Goal: Complete application form

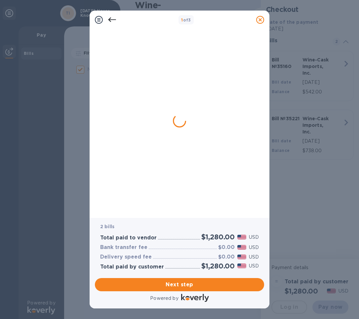
checkbox input "false"
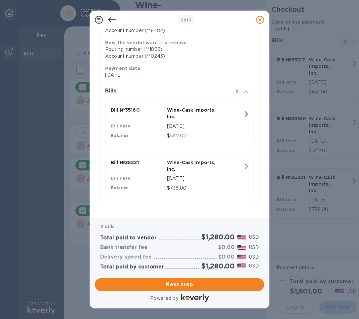
scroll to position [98, 0]
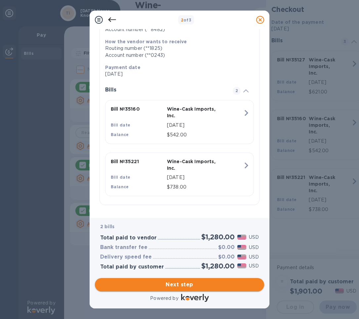
click at [183, 285] on span "Next step" at bounding box center [179, 285] width 159 height 8
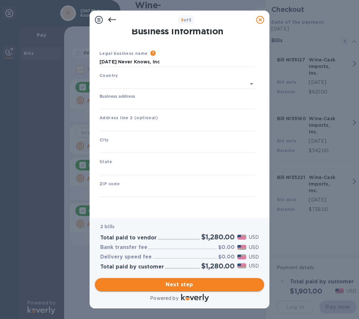
type input "[GEOGRAPHIC_DATA]"
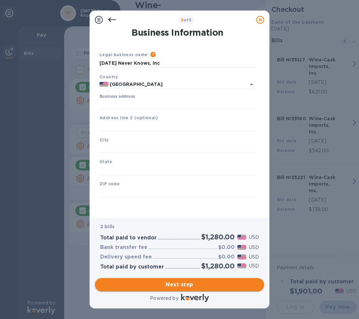
scroll to position [1, 0]
click at [114, 104] on input "Business address" at bounding box center [177, 104] width 156 height 10
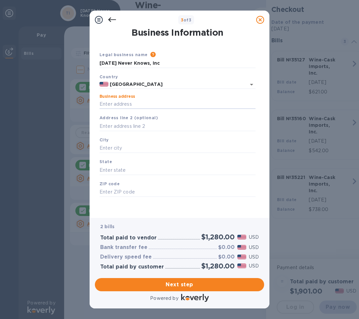
type input "[STREET_ADDRESS]"
click at [119, 146] on input "text" at bounding box center [177, 148] width 156 height 10
type input "[PERSON_NAME]"
type input "MA"
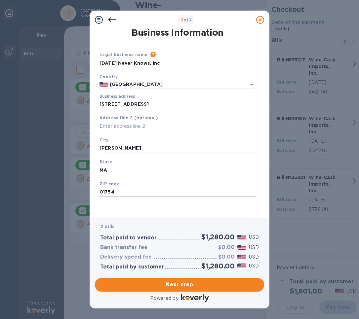
type input "01754"
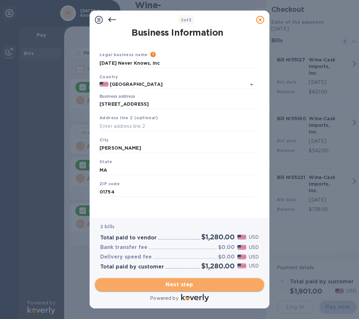
click at [151, 289] on span "Next step" at bounding box center [179, 285] width 159 height 8
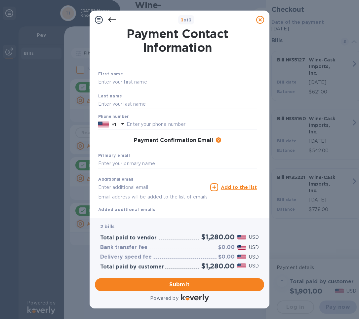
click at [134, 81] on input "text" at bounding box center [177, 82] width 159 height 10
type input "[PERSON_NAME]"
type input "Phypers"
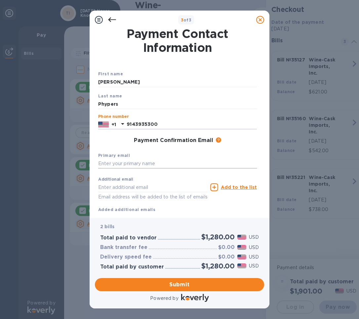
type input "9143935300"
click at [114, 159] on input "text" at bounding box center [177, 164] width 159 height 10
type input "[EMAIL_ADDRESS][DOMAIN_NAME]"
click at [173, 276] on div "Submit" at bounding box center [179, 285] width 175 height 19
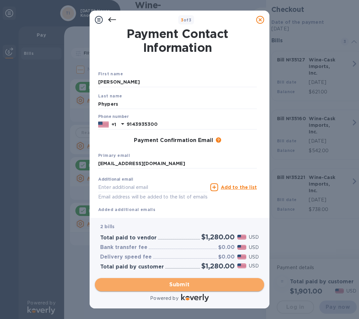
click at [173, 283] on span "Submit" at bounding box center [179, 285] width 159 height 8
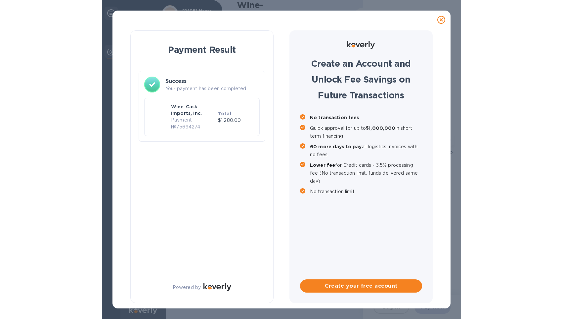
scroll to position [0, 0]
